Goal: Transaction & Acquisition: Download file/media

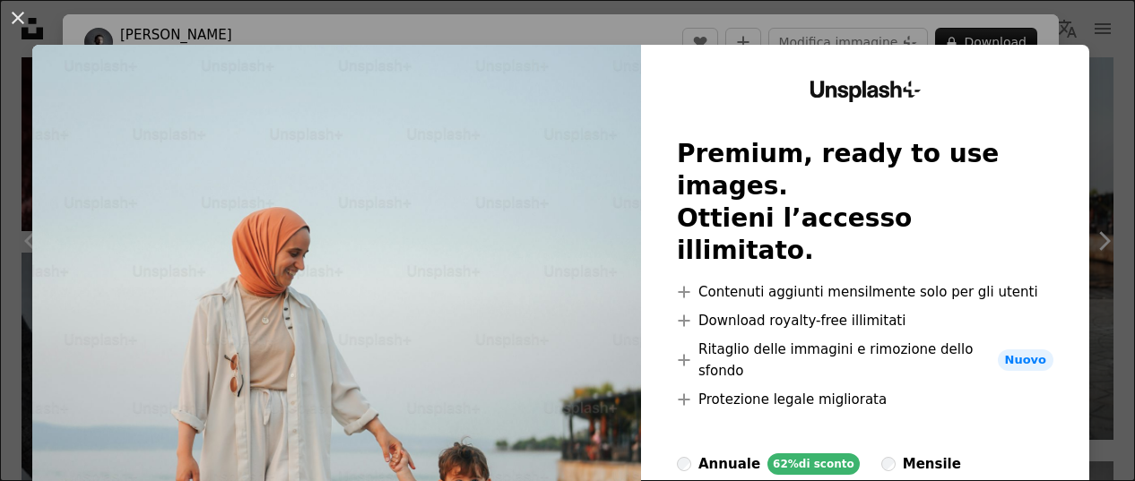
click at [1061, 17] on div "An X shape Unsplash+ Premium, ready to use images. Ottieni l’accesso illimitato…" at bounding box center [567, 240] width 1135 height 481
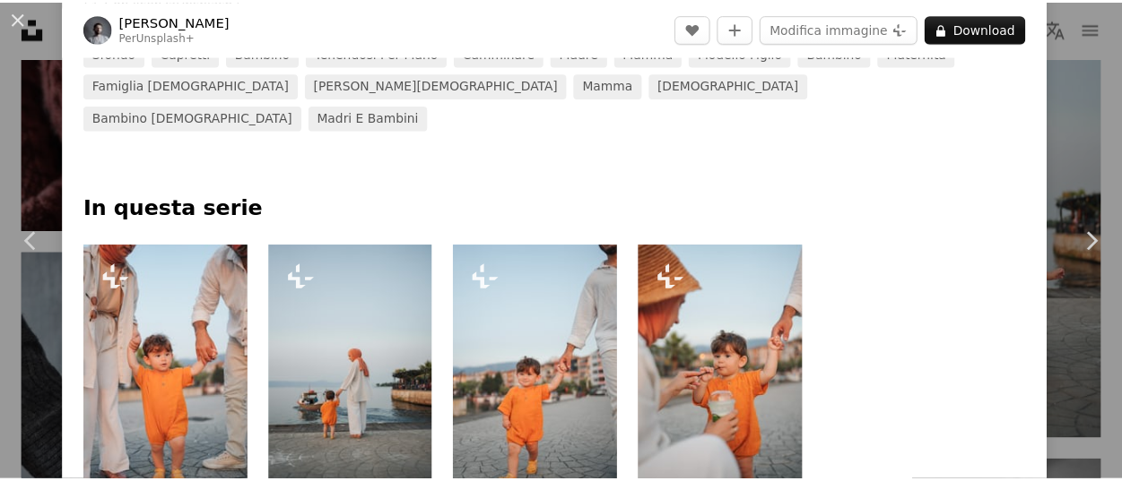
scroll to position [897, 0]
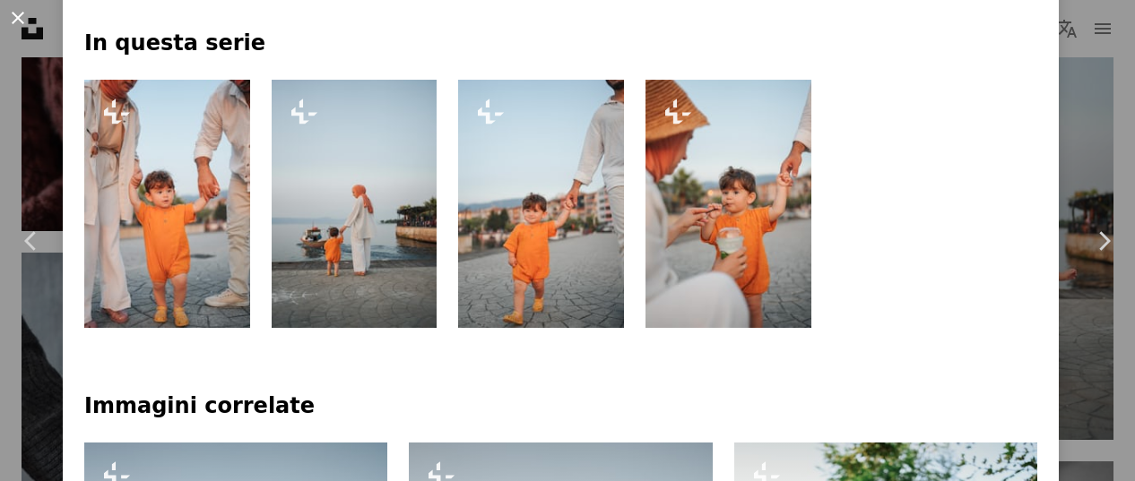
click at [13, 13] on button "An X shape" at bounding box center [18, 18] width 22 height 22
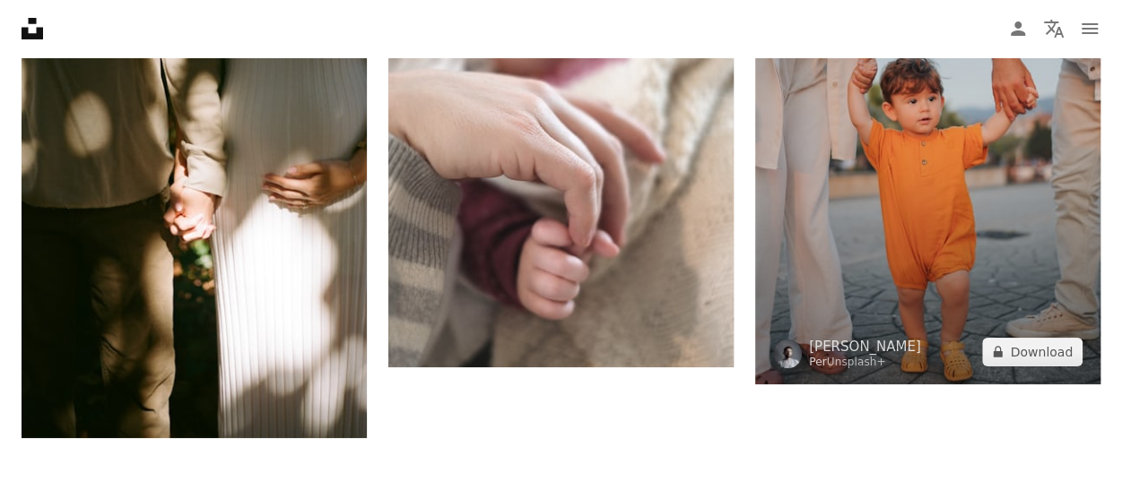
scroll to position [3228, 0]
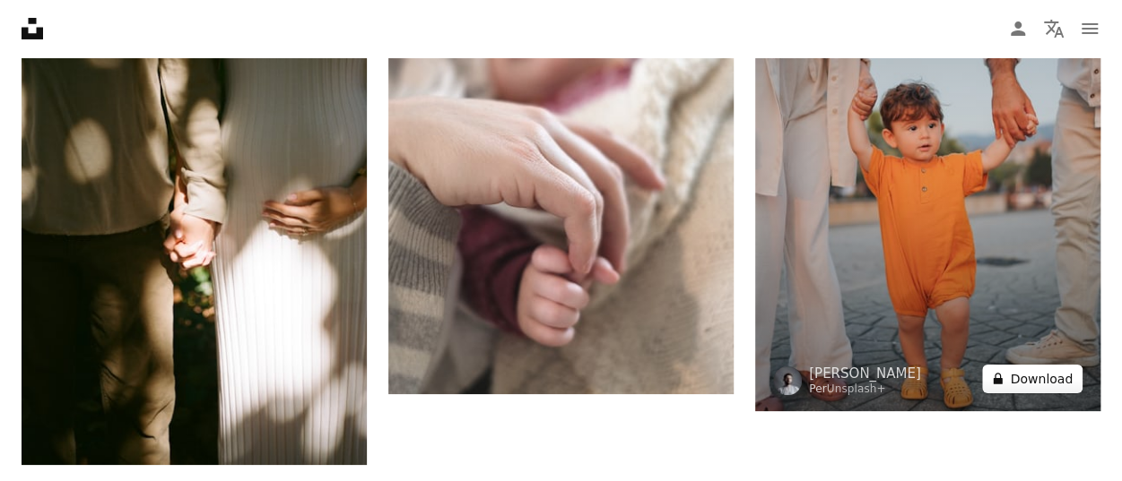
click at [1034, 390] on button "A lock Download" at bounding box center [1032, 379] width 100 height 29
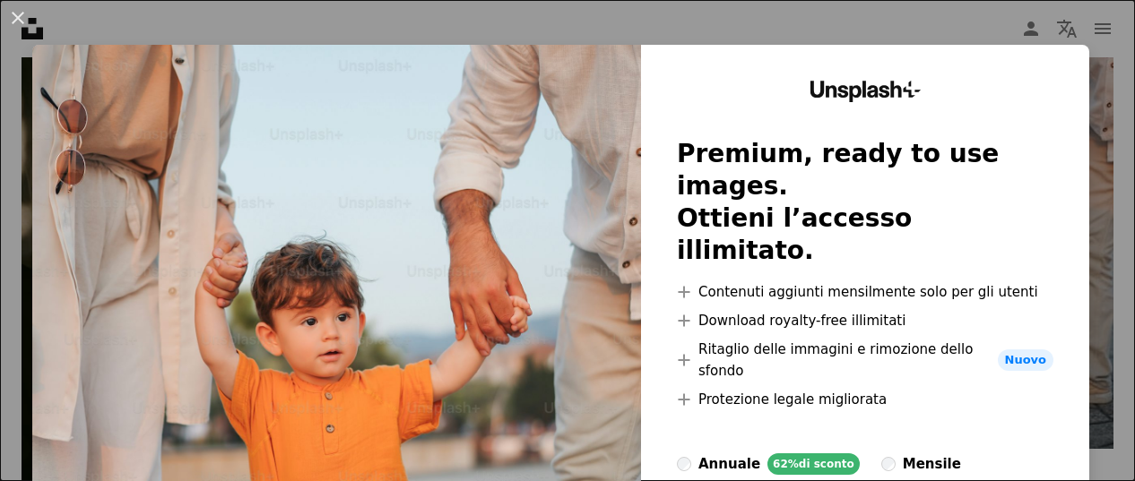
click at [1053, 30] on div "An X shape Unsplash+ Premium, ready to use images. Ottieni l’accesso illimitato…" at bounding box center [567, 240] width 1135 height 481
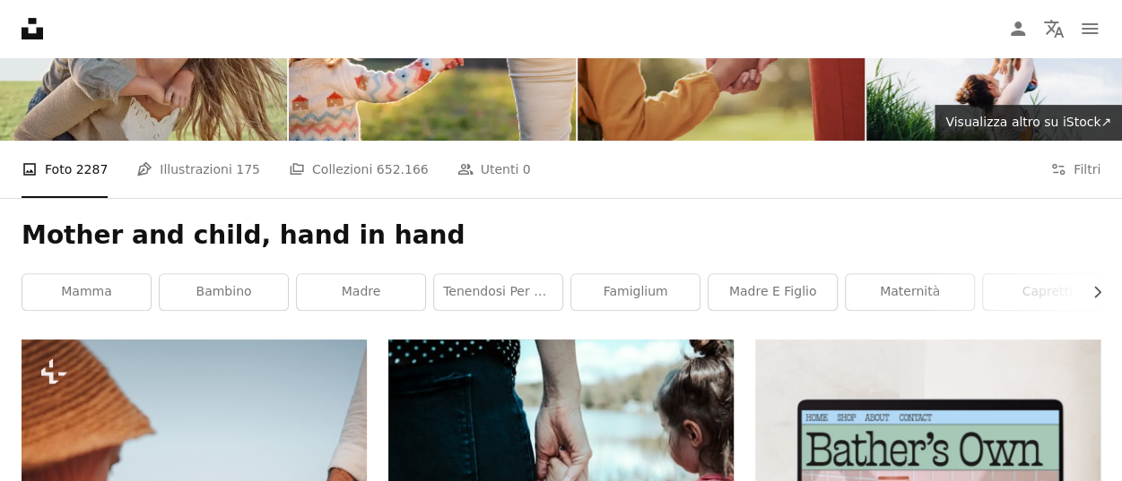
scroll to position [359, 0]
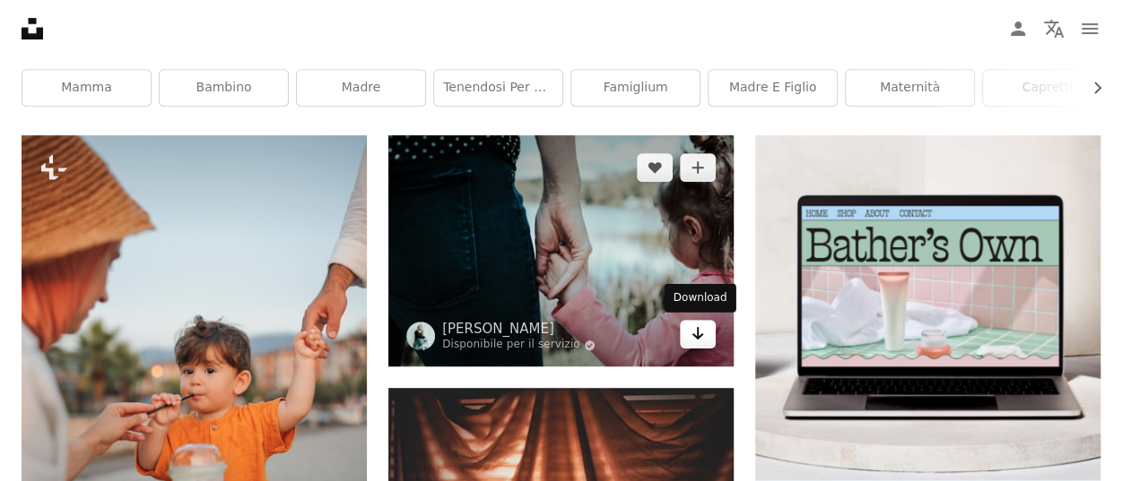
click at [698, 327] on icon "Download" at bounding box center [698, 333] width 12 height 13
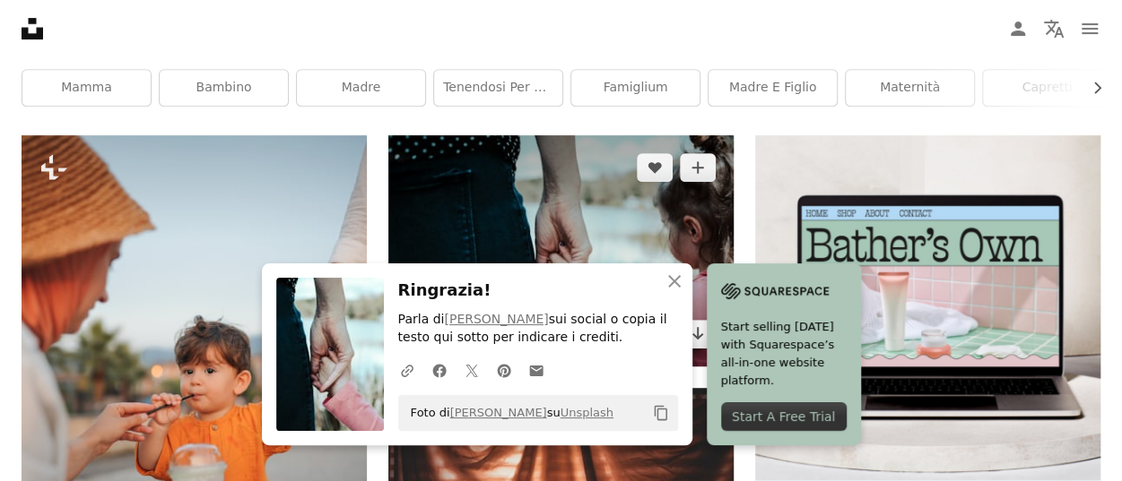
click at [518, 177] on img at bounding box center [560, 250] width 345 height 231
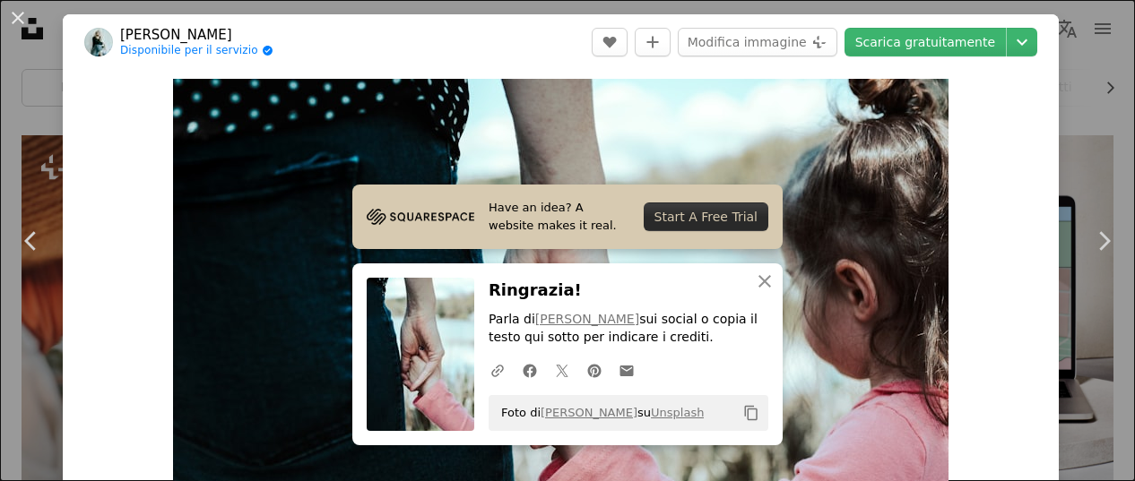
click at [1056, 140] on div "An X shape Chevron left Chevron right Have an idea? A website makes it real. St…" at bounding box center [567, 240] width 1135 height 481
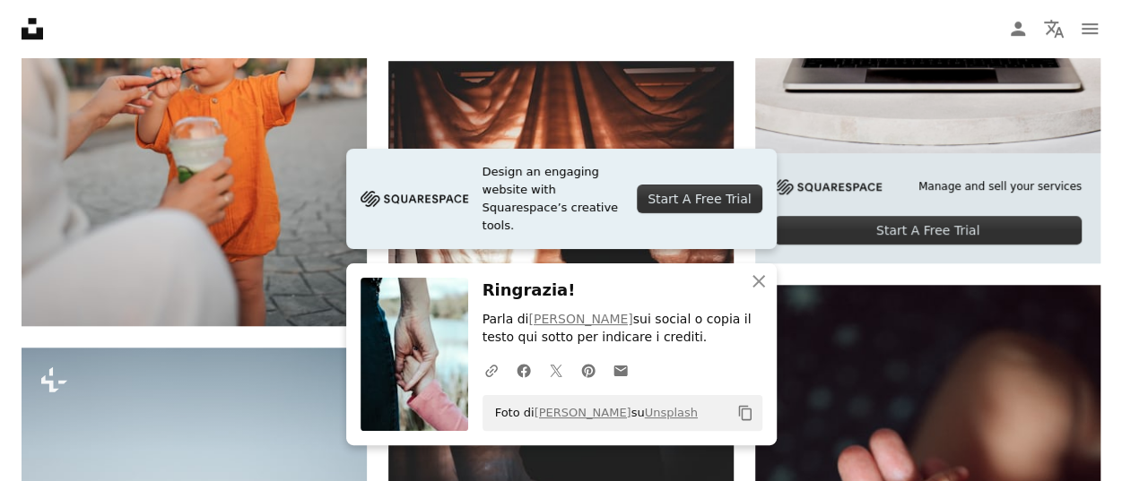
scroll to position [717, 0]
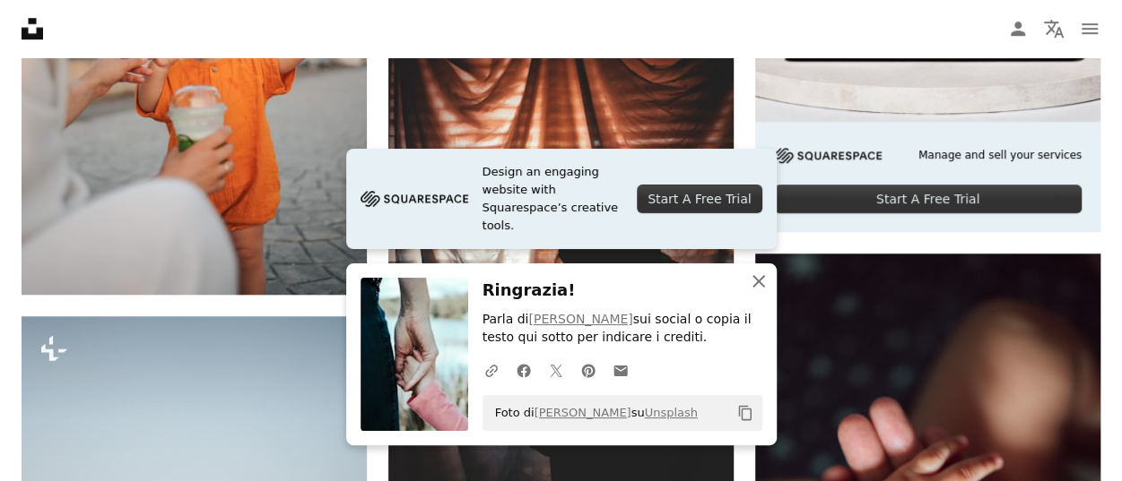
click at [762, 286] on icon "button" at bounding box center [758, 281] width 13 height 13
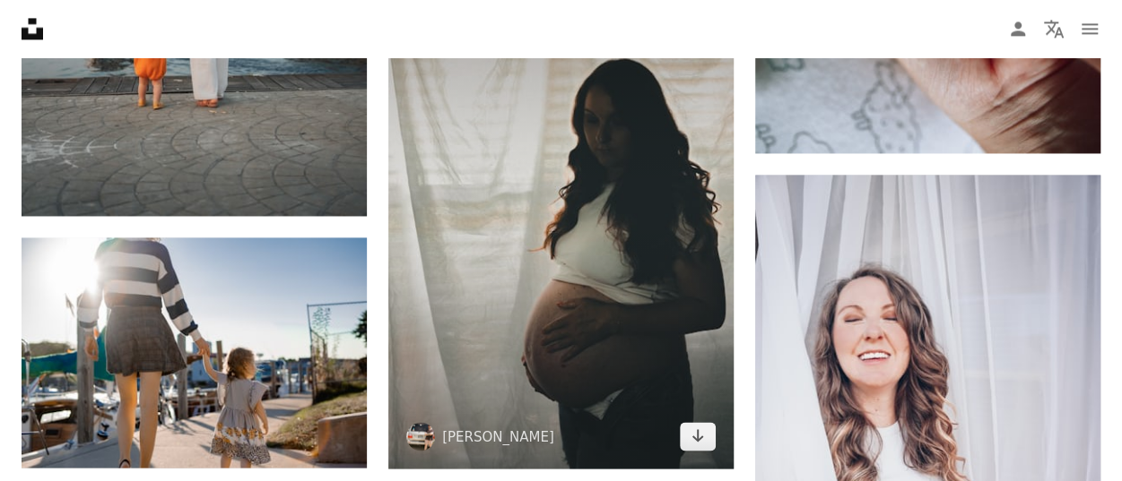
scroll to position [1524, 0]
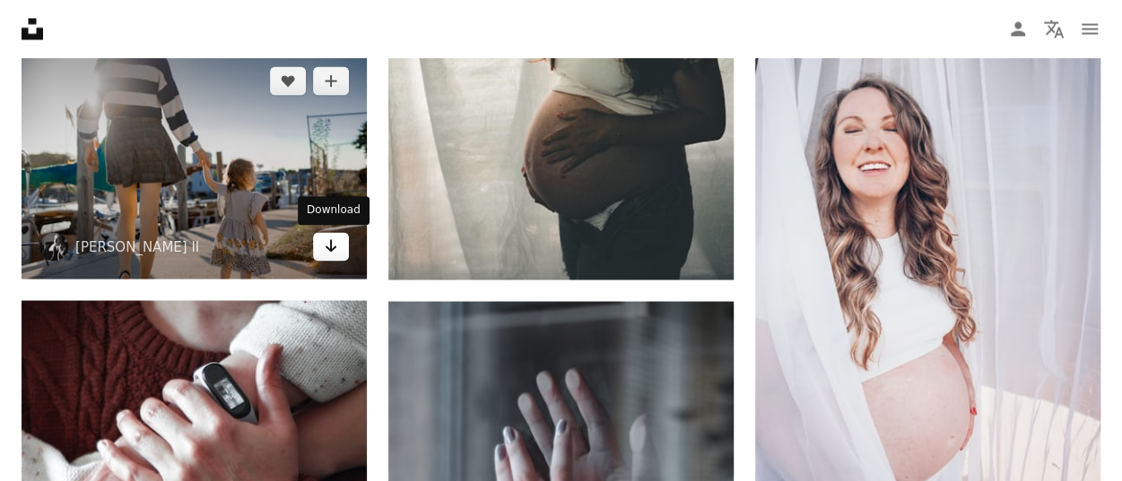
click at [336, 252] on icon "Arrow pointing down" at bounding box center [331, 246] width 14 height 22
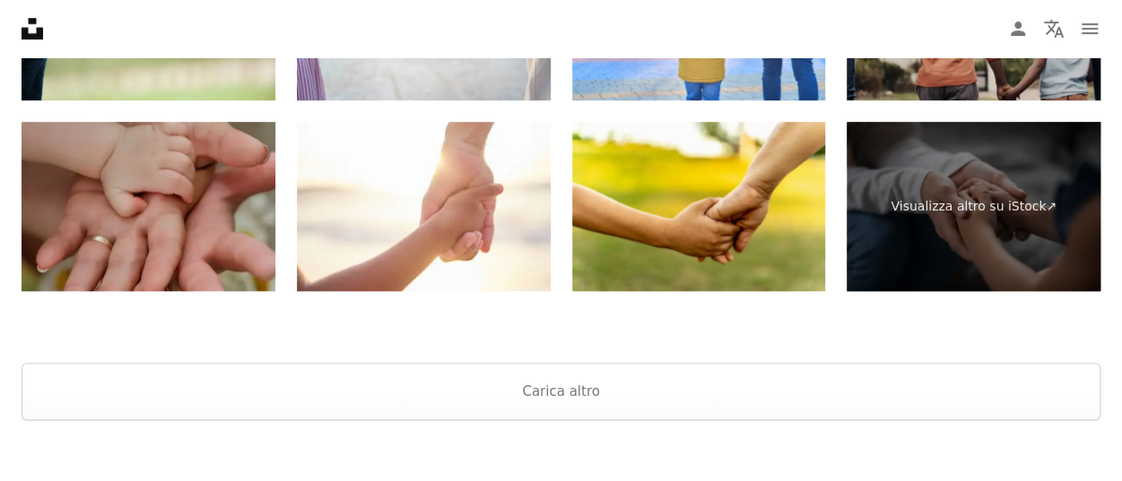
scroll to position [3766, 0]
